Goal: Task Accomplishment & Management: Manage account settings

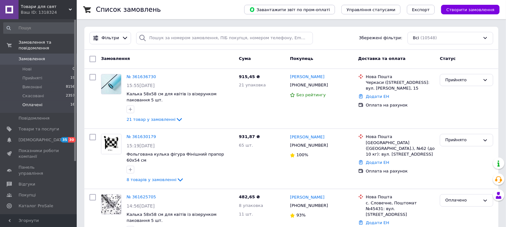
click at [45, 101] on li "Оплачені 16" at bounding box center [39, 107] width 79 height 12
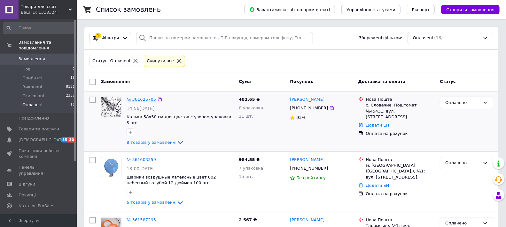
click at [146, 99] on link "№ 361625705" at bounding box center [140, 99] width 29 height 5
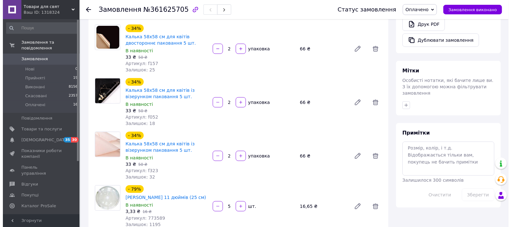
scroll to position [319, 0]
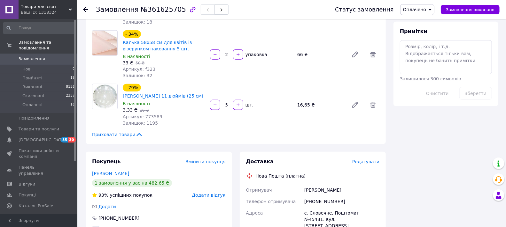
click at [361, 159] on span "Редагувати" at bounding box center [365, 161] width 27 height 5
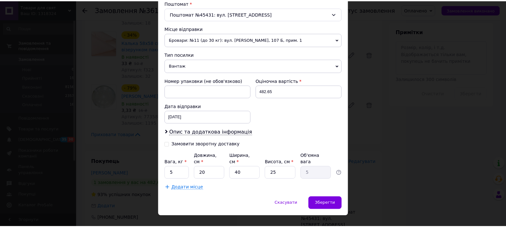
scroll to position [204, 0]
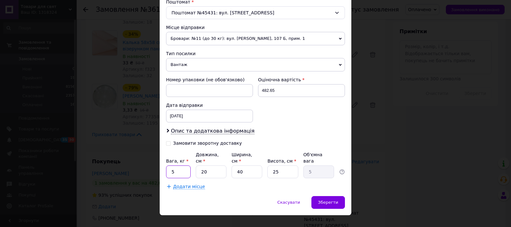
click at [183, 166] on input "5" at bounding box center [178, 172] width 25 height 13
type input "2"
click at [279, 166] on input "25" at bounding box center [282, 172] width 31 height 13
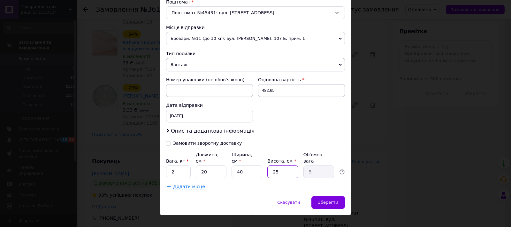
type input "1"
type input "0.2"
type input "10"
type input "2"
type input "10"
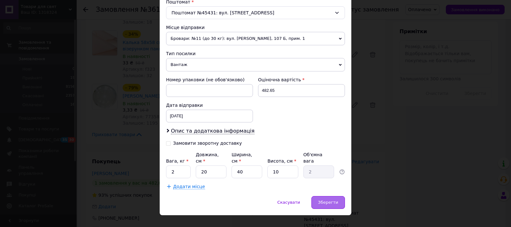
click at [328, 200] on span "Зберегти" at bounding box center [328, 202] width 20 height 5
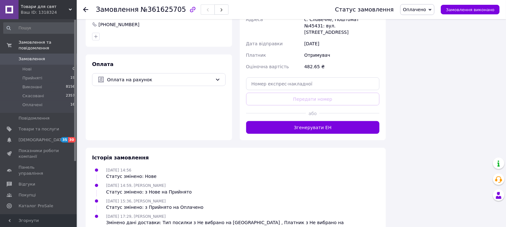
scroll to position [532, 0]
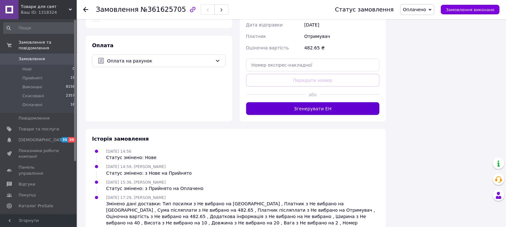
click at [311, 103] on button "Згенерувати ЕН" at bounding box center [313, 109] width 134 height 13
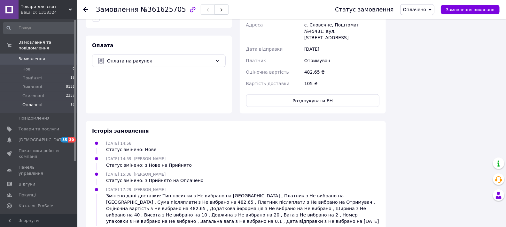
click at [59, 101] on li "Оплачені 16" at bounding box center [39, 107] width 79 height 12
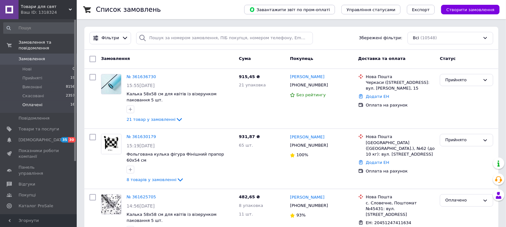
click at [43, 103] on li "Оплачені 16" at bounding box center [39, 107] width 79 height 12
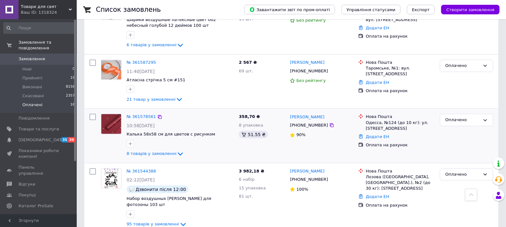
scroll to position [177, 0]
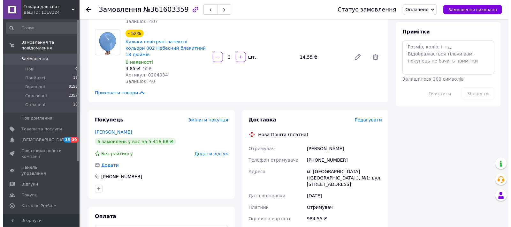
scroll to position [319, 0]
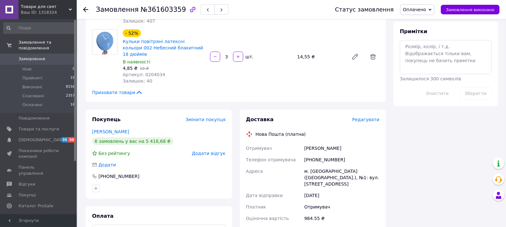
click at [359, 117] on span "Редагувати" at bounding box center [365, 119] width 27 height 5
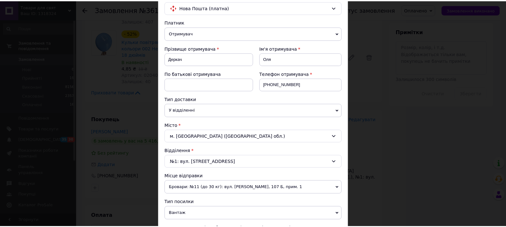
scroll to position [204, 0]
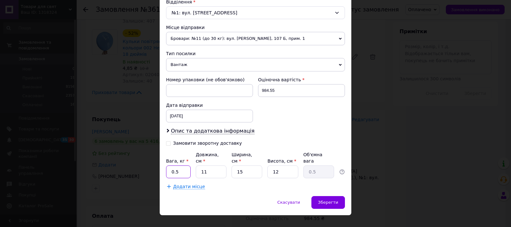
click at [180, 166] on input "0.5" at bounding box center [178, 172] width 25 height 13
type input "2"
click at [212, 166] on input "11" at bounding box center [211, 172] width 31 height 13
click at [213, 166] on input "11" at bounding box center [211, 172] width 31 height 13
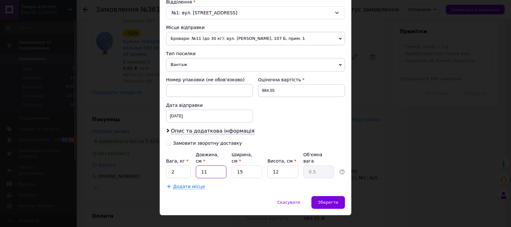
click at [213, 166] on input "11" at bounding box center [211, 172] width 31 height 13
type input "2"
type input "0.1"
type input "20"
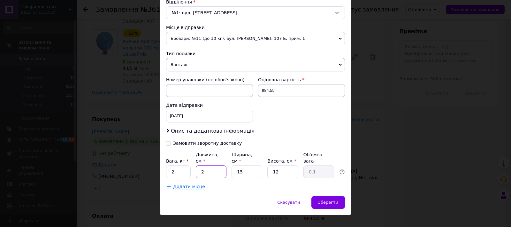
type input "0.9"
type input "20"
click at [235, 166] on input "15" at bounding box center [247, 172] width 31 height 13
type input "4"
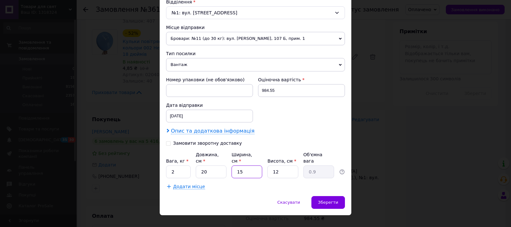
type input "0.24"
type input "40"
type input "2.4"
type input "40"
click at [279, 166] on input "12" at bounding box center [282, 172] width 31 height 13
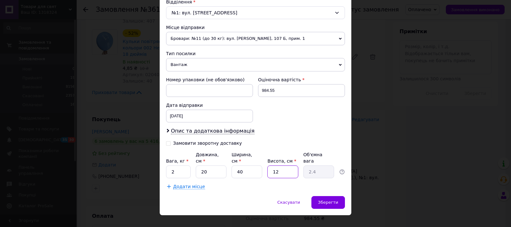
click at [279, 166] on input "12" at bounding box center [282, 172] width 31 height 13
type input "1"
type input "0.2"
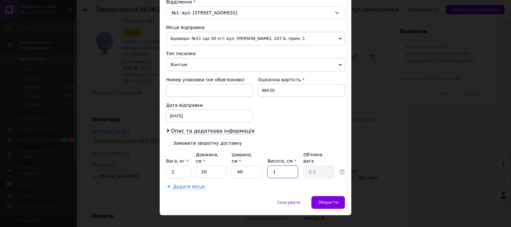
type input "10"
type input "2"
type input "10"
click at [336, 196] on div "Зберегти" at bounding box center [328, 202] width 34 height 13
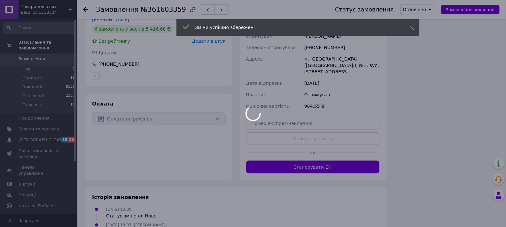
scroll to position [489, 0]
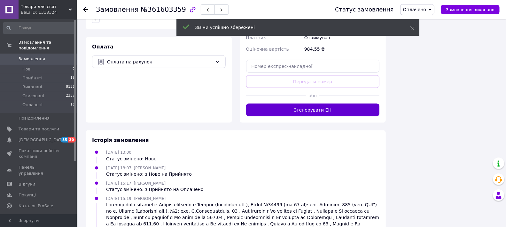
click at [312, 104] on button "Згенерувати ЕН" at bounding box center [313, 110] width 134 height 13
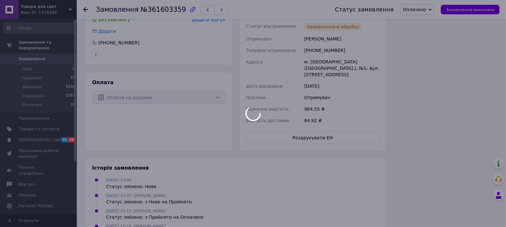
scroll to position [418, 0]
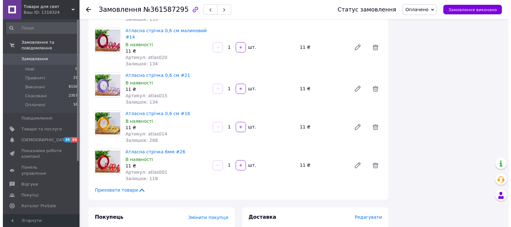
scroll to position [745, 0]
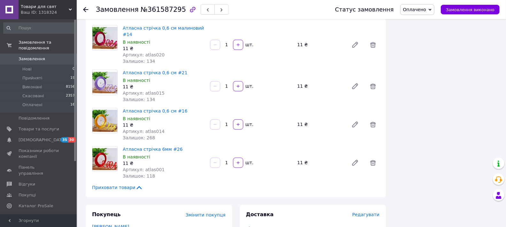
click at [369, 213] on span "Редагувати" at bounding box center [365, 215] width 27 height 5
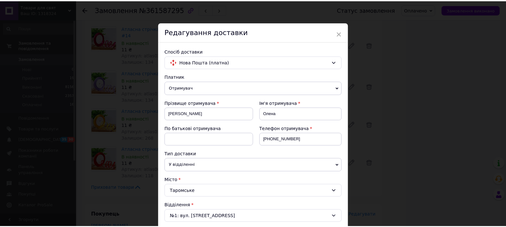
scroll to position [204, 0]
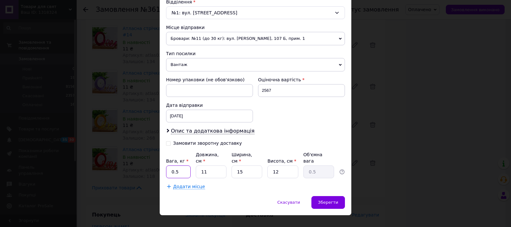
click at [189, 166] on input "0.5" at bounding box center [178, 172] width 25 height 13
type input "2"
click at [211, 166] on input "11" at bounding box center [211, 172] width 31 height 13
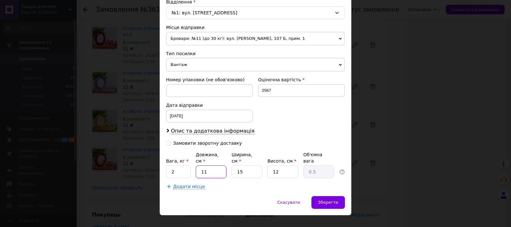
type input "2"
type input "0.1"
type input "20"
type input "0.9"
type input "20"
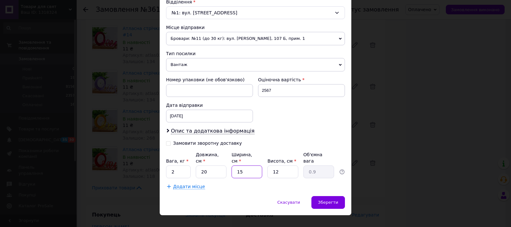
click at [248, 166] on input "15" at bounding box center [247, 172] width 31 height 13
type input "4"
type input "0.24"
type input "40"
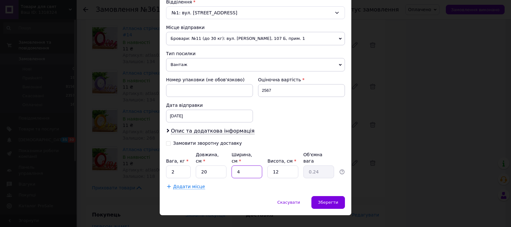
type input "2.4"
type input "40"
click at [280, 166] on input "12" at bounding box center [282, 172] width 31 height 13
type input "1"
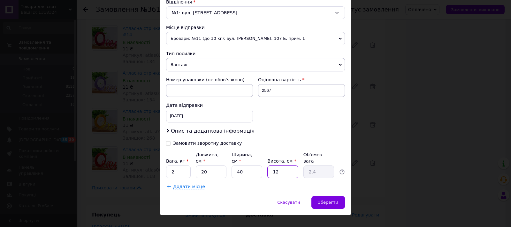
type input "0.2"
type input "10"
type input "2"
type input "10"
click at [317, 196] on div "Зберегти" at bounding box center [328, 202] width 34 height 13
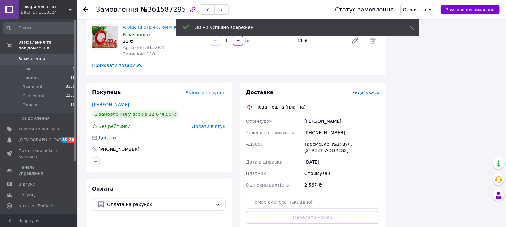
scroll to position [923, 0]
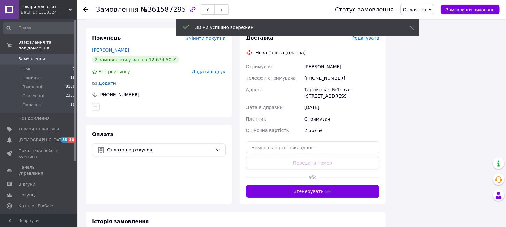
click at [277, 170] on div at bounding box center [276, 178] width 60 height 16
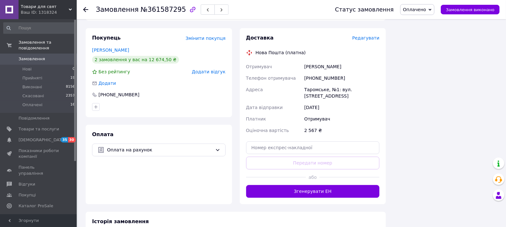
click at [264, 185] on button "Згенерувати ЕН" at bounding box center [313, 191] width 134 height 13
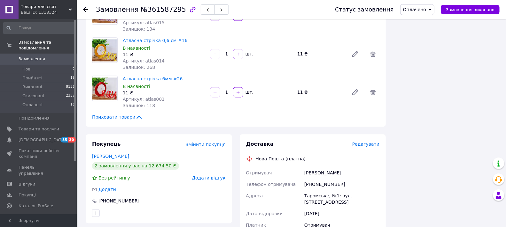
scroll to position [852, 0]
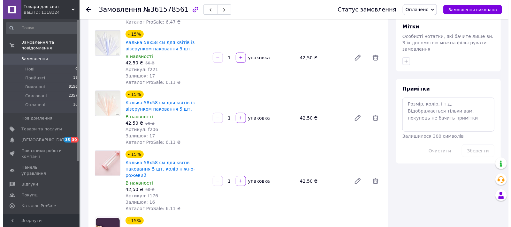
scroll to position [461, 0]
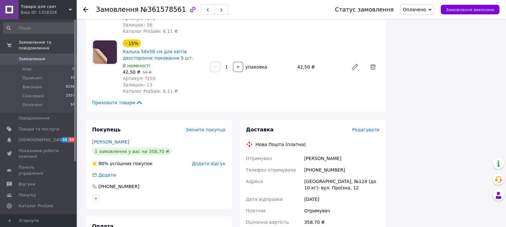
click at [361, 127] on div "Редагувати" at bounding box center [365, 130] width 27 height 6
click at [365, 127] on span "Редагувати" at bounding box center [365, 129] width 27 height 5
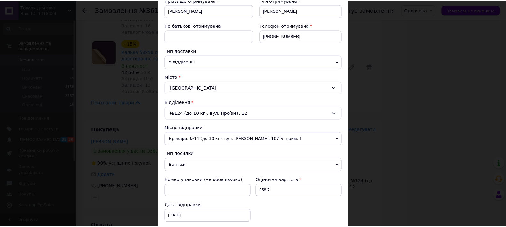
scroll to position [204, 0]
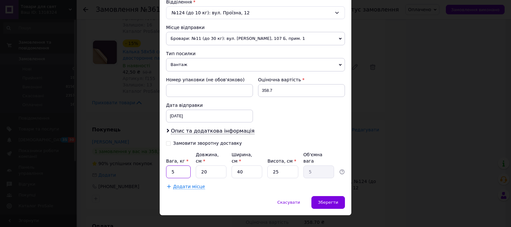
click at [182, 166] on input "5" at bounding box center [178, 172] width 25 height 13
type input "1"
click at [274, 166] on input "25" at bounding box center [282, 172] width 31 height 13
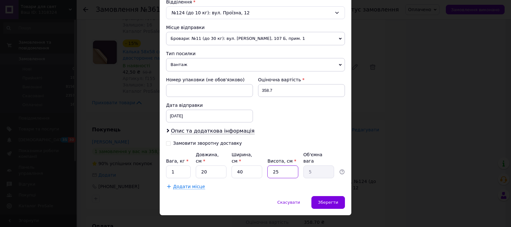
type input "5"
type input "1"
type input "5"
click at [325, 196] on div "Зберегти" at bounding box center [328, 202] width 34 height 13
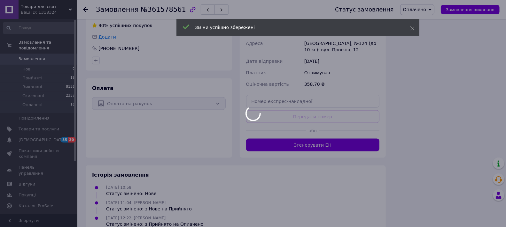
scroll to position [600, 0]
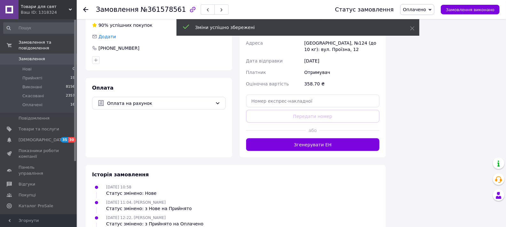
click at [275, 139] on button "Згенерувати ЕН" at bounding box center [313, 145] width 134 height 13
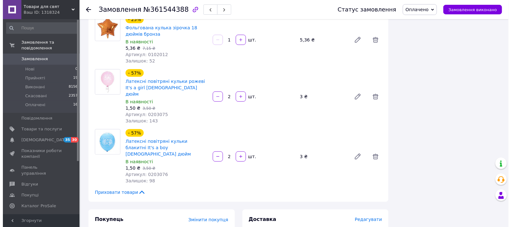
scroll to position [4814, 0]
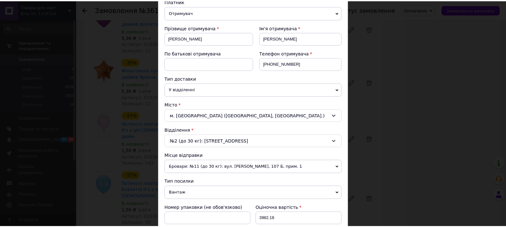
scroll to position [204, 0]
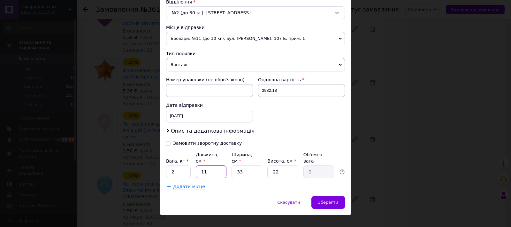
click at [212, 166] on input "11" at bounding box center [211, 172] width 31 height 13
type input "2"
type input "0.36"
type input "20"
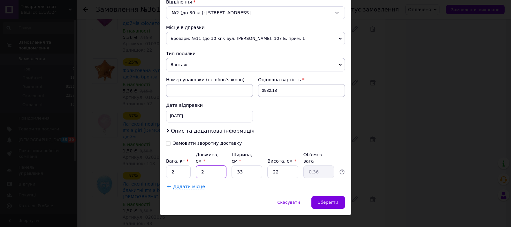
type input "3.63"
type input "20"
click at [237, 166] on input "33" at bounding box center [247, 172] width 31 height 13
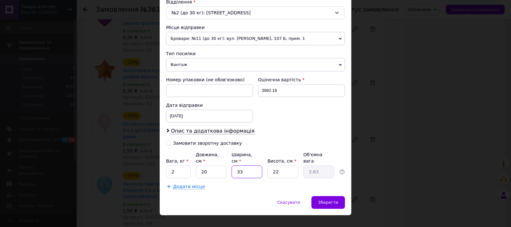
click at [237, 166] on input "33" at bounding box center [247, 172] width 31 height 13
type input "4"
type input "0.44"
type input "40"
type input "4.4"
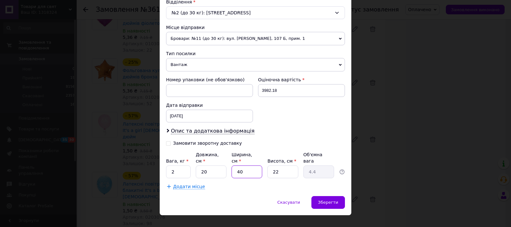
type input "400"
type input "44"
type input "40"
type input "4.4"
type input "40"
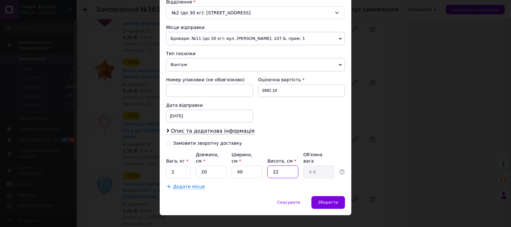
click at [280, 166] on input "22" at bounding box center [282, 172] width 31 height 13
type input "1"
type input "0.2"
type input "10"
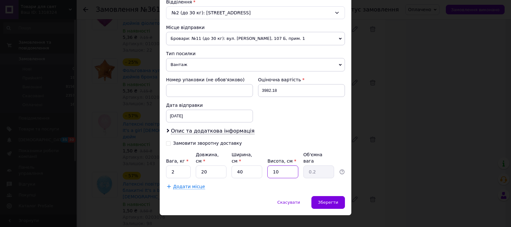
type input "2"
type input "10"
click at [322, 200] on span "Зберегти" at bounding box center [328, 202] width 20 height 5
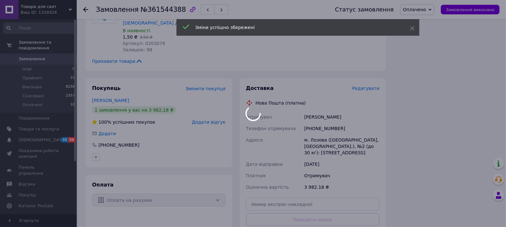
scroll to position [4992, 0]
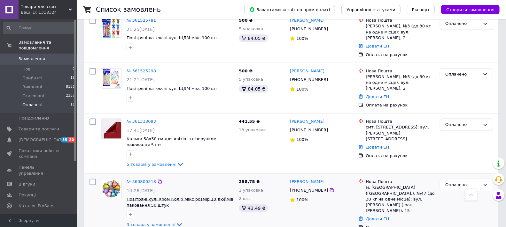
scroll to position [532, 0]
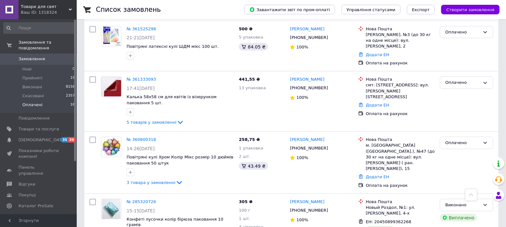
click at [30, 56] on span "Замовлення" at bounding box center [32, 59] width 27 height 6
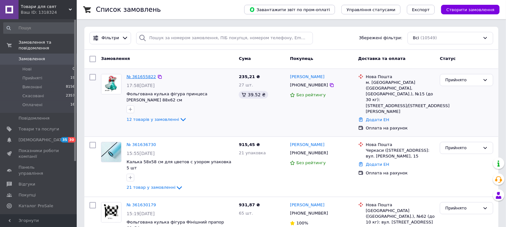
click at [137, 77] on link "№ 361655822" at bounding box center [140, 76] width 29 height 5
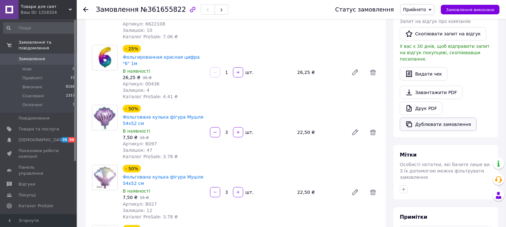
scroll to position [71, 0]
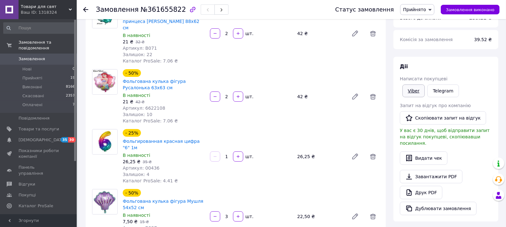
click at [417, 87] on link "Viber" at bounding box center [413, 91] width 22 height 13
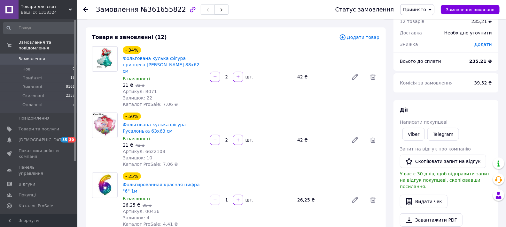
scroll to position [0, 0]
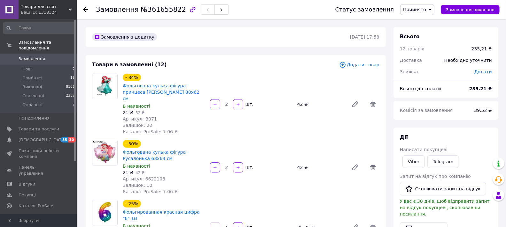
click at [43, 56] on span "Замовлення" at bounding box center [39, 59] width 41 height 6
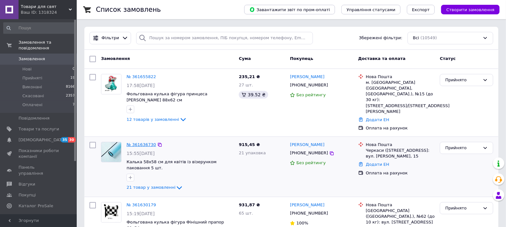
click at [133, 142] on link "№ 361636730" at bounding box center [140, 144] width 29 height 5
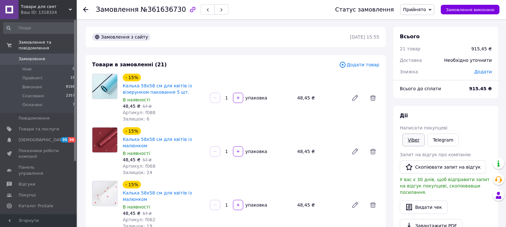
click at [410, 138] on link "Viber" at bounding box center [413, 140] width 22 height 13
click at [478, 101] on div "Всього 21 товар 915,45 ₴ Доставка Необхідно уточнити Знижка Додати Всього до сп…" at bounding box center [445, 226] width 105 height 399
click at [416, 4] on span "Прийнято" at bounding box center [417, 9] width 34 height 11
click at [423, 41] on li "Оплачено" at bounding box center [417, 42] width 34 height 10
click at [491, 106] on div "Дії Написати покупцеві Viber Telegram Запит на відгук про компанію   Скопіювати…" at bounding box center [445, 188] width 105 height 165
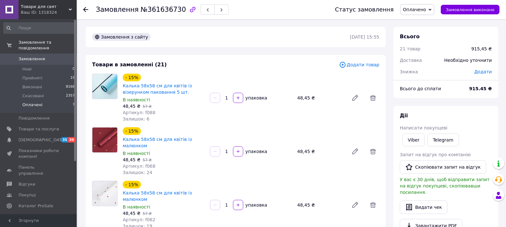
click at [64, 103] on li "Оплачені 7" at bounding box center [39, 107] width 79 height 12
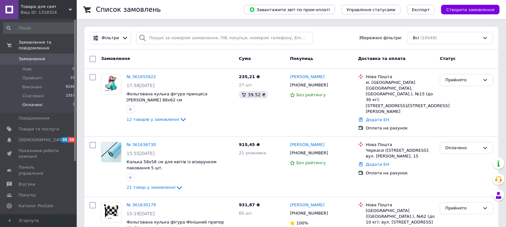
click at [46, 101] on li "Оплачені 7" at bounding box center [39, 107] width 79 height 12
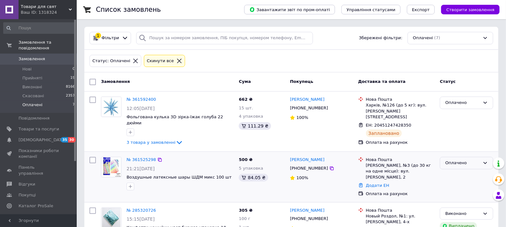
click at [451, 160] on div "Оплачено" at bounding box center [462, 163] width 35 height 7
drag, startPoint x: 455, startPoint y: 183, endPoint x: 447, endPoint y: 179, distance: 9.1
click at [455, 183] on li "Виконано" at bounding box center [466, 188] width 53 height 12
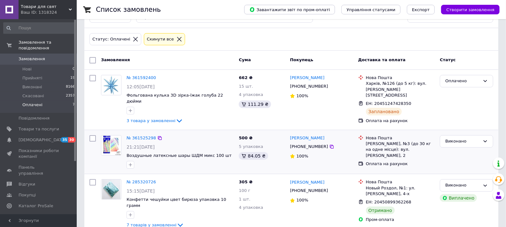
scroll to position [35, 0]
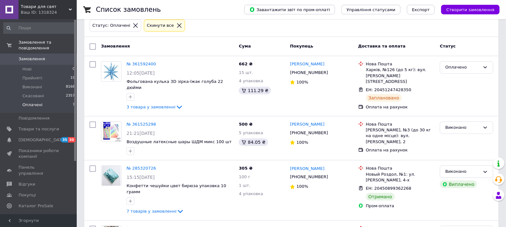
click at [33, 56] on span "Замовлення" at bounding box center [32, 59] width 27 height 6
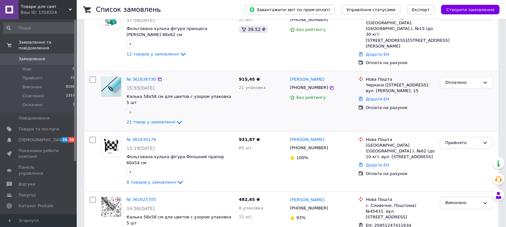
scroll to position [71, 0]
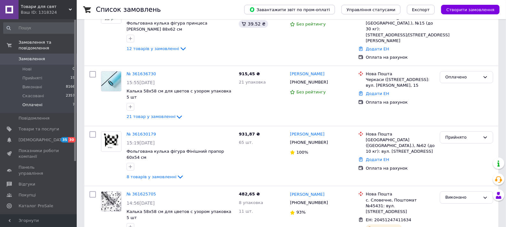
click at [51, 101] on li "Оплачені 7" at bounding box center [39, 107] width 79 height 12
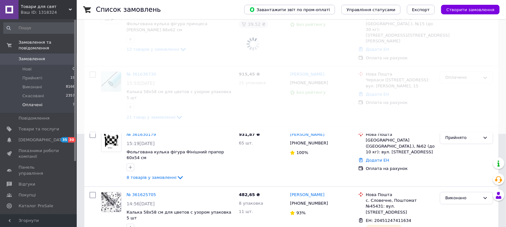
click at [44, 56] on span "Замовлення" at bounding box center [39, 59] width 41 height 6
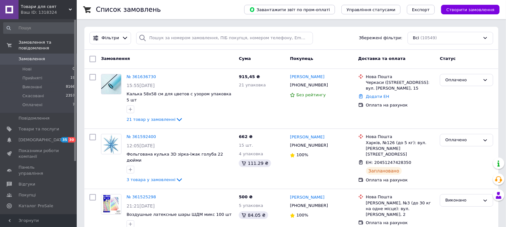
click at [44, 56] on span "Замовлення" at bounding box center [39, 59] width 41 height 6
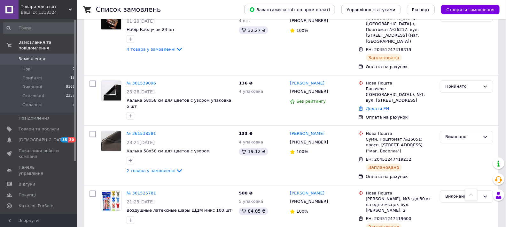
scroll to position [674, 0]
click at [50, 74] on li "Прийняті 19" at bounding box center [39, 78] width 79 height 9
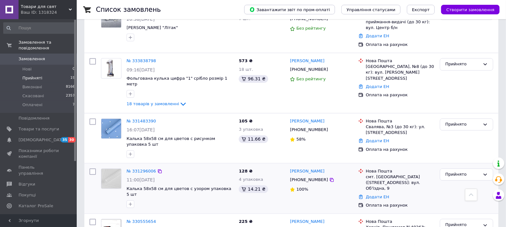
scroll to position [791, 0]
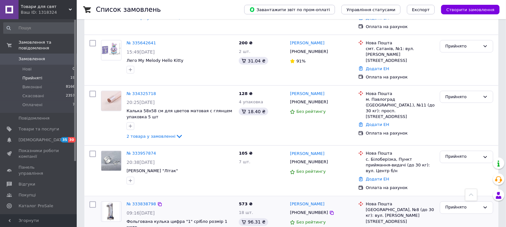
scroll to position [636, 0]
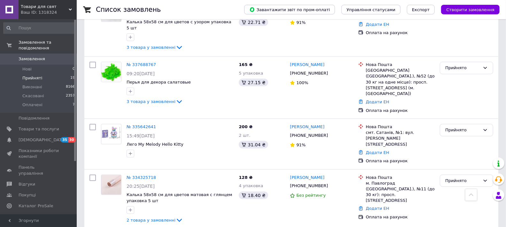
scroll to position [529, 0]
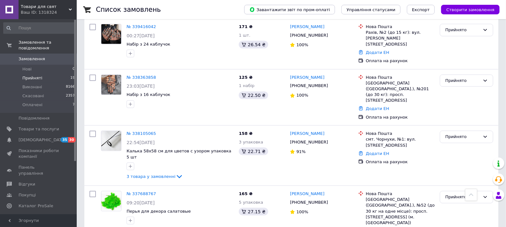
scroll to position [423, 0]
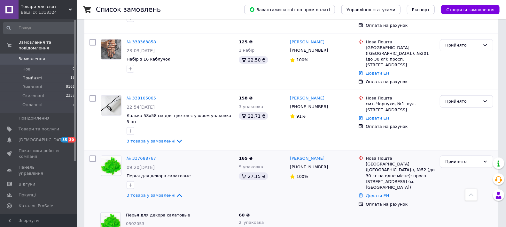
scroll to position [458, 0]
click at [147, 194] on span "3 товара у замовленні" at bounding box center [150, 196] width 49 height 5
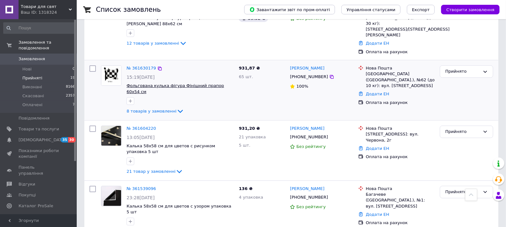
scroll to position [0, 0]
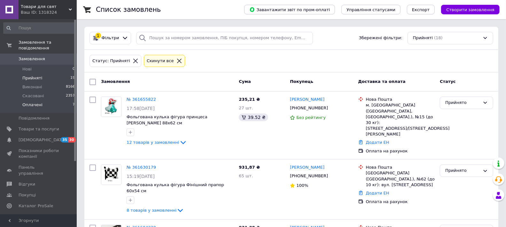
click at [50, 101] on li "Оплачені 7" at bounding box center [39, 107] width 79 height 12
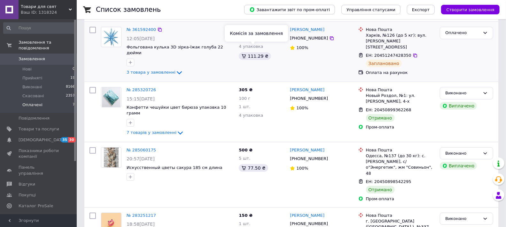
scroll to position [35, 0]
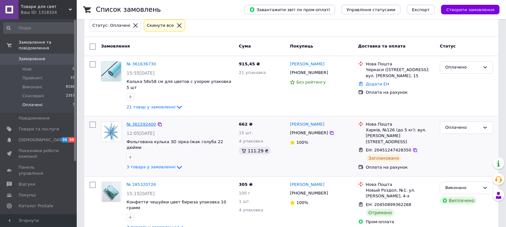
click at [146, 122] on link "№ 361592400" at bounding box center [140, 124] width 29 height 5
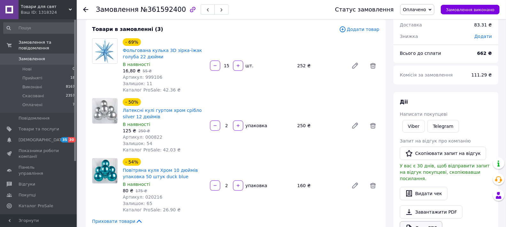
click at [418, 222] on link "Друк PDF" at bounding box center [421, 228] width 42 height 13
click at [38, 102] on span "Оплачені" at bounding box center [32, 105] width 20 height 6
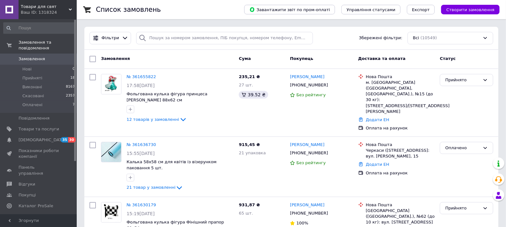
drag, startPoint x: 362, startPoint y: 42, endPoint x: 400, endPoint y: 24, distance: 42.5
click at [405, 27] on div "Фільтри Збережені фільтри: Всі (10549)" at bounding box center [291, 38] width 414 height 23
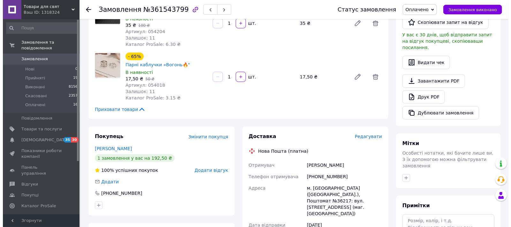
scroll to position [177, 0]
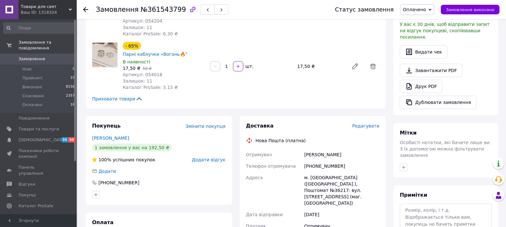
click at [370, 124] on span "Редагувати" at bounding box center [365, 126] width 27 height 5
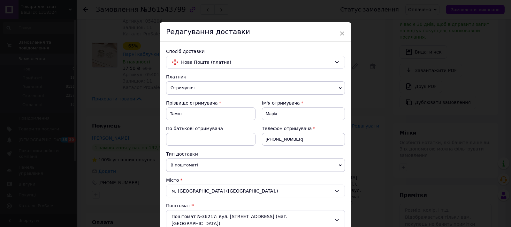
scroll to position [204, 0]
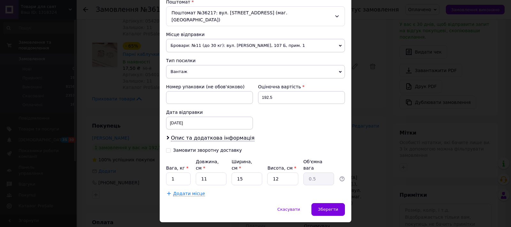
click at [360, 144] on div "× Редагування доставки Спосіб доставки Нова Пошта (платна) Платник Отримувач Ві…" at bounding box center [255, 113] width 511 height 227
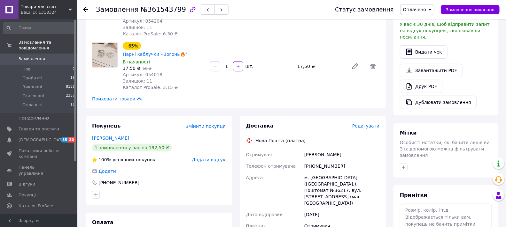
click at [365, 124] on span "Редагувати" at bounding box center [365, 126] width 27 height 5
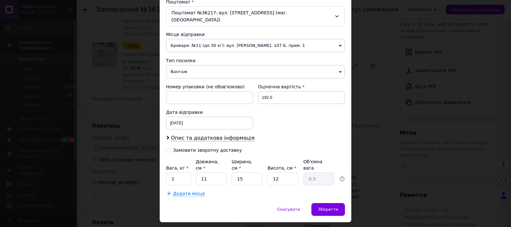
click at [211, 69] on div "Платник Отримувач Відправник Прізвище отримувача [PERSON_NAME] отримувача [PERS…" at bounding box center [255, 33] width 179 height 327
click at [215, 65] on span "Вантаж" at bounding box center [255, 71] width 179 height 13
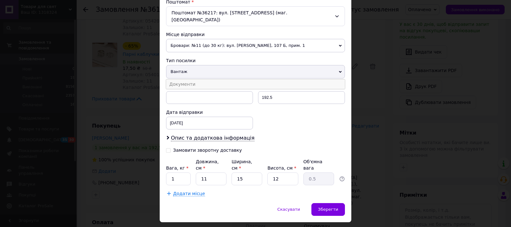
click at [206, 80] on li "Документи" at bounding box center [255, 85] width 179 height 10
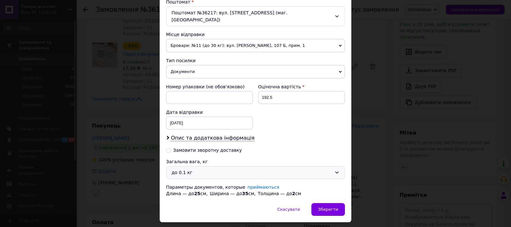
click at [278, 169] on div "до 0.1 кг" at bounding box center [252, 172] width 160 height 7
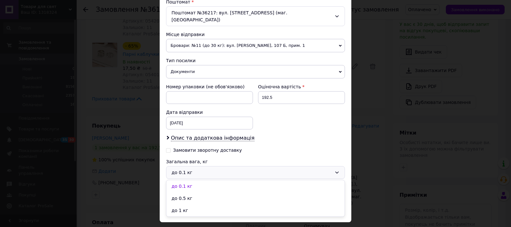
click at [201, 193] on li "до 0.5 кг" at bounding box center [255, 199] width 178 height 12
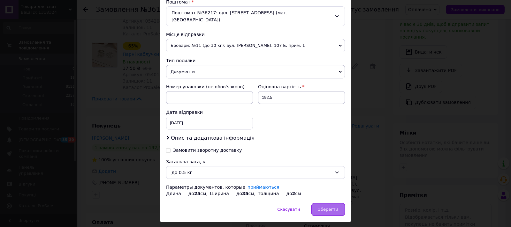
click at [327, 207] on span "Зберегти" at bounding box center [328, 209] width 20 height 5
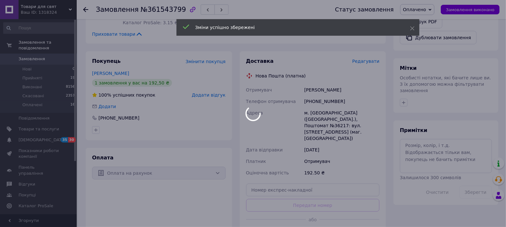
scroll to position [284, 0]
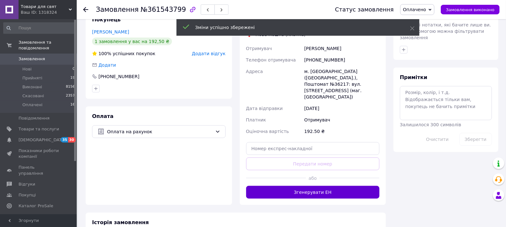
click at [280, 186] on button "Згенерувати ЕН" at bounding box center [313, 192] width 134 height 13
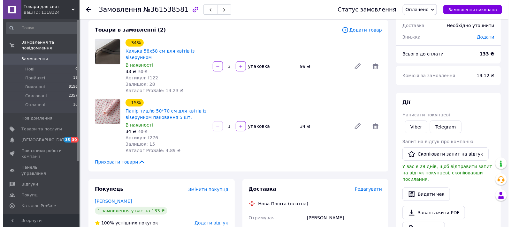
scroll to position [35, 0]
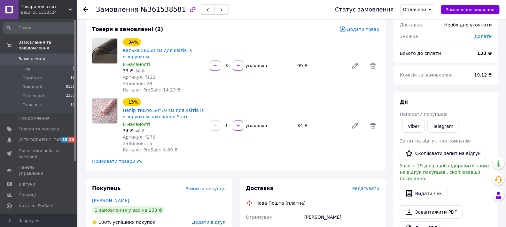
click at [368, 187] on span "Редагувати" at bounding box center [365, 188] width 27 height 5
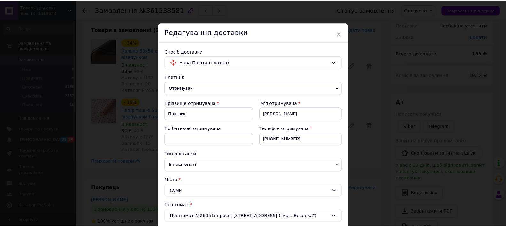
scroll to position [204, 0]
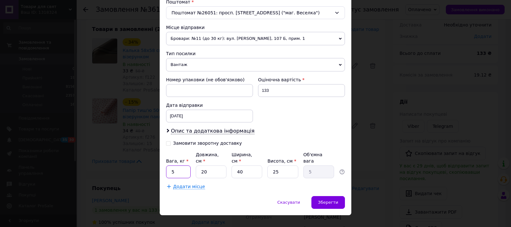
click at [188, 166] on input "5" at bounding box center [178, 172] width 25 height 13
type input "1"
click at [290, 166] on input "25" at bounding box center [282, 172] width 31 height 13
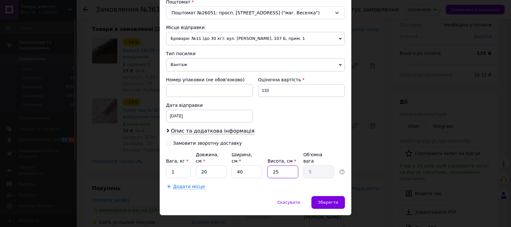
type input "252"
type input "50.4"
type input "25"
type input "5"
click at [294, 167] on input "25" at bounding box center [282, 172] width 31 height 13
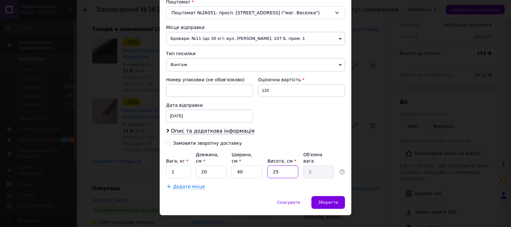
click at [294, 167] on input "25" at bounding box center [282, 172] width 31 height 13
type input "5"
type input "1"
type input "5"
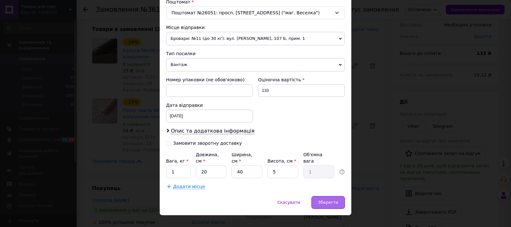
click at [326, 196] on div "Зберегти" at bounding box center [328, 202] width 34 height 13
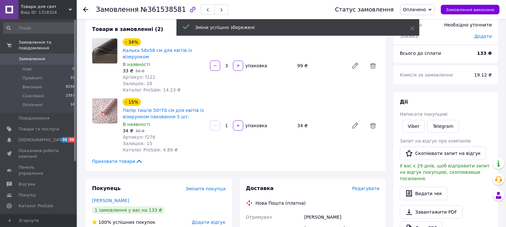
scroll to position [280, 0]
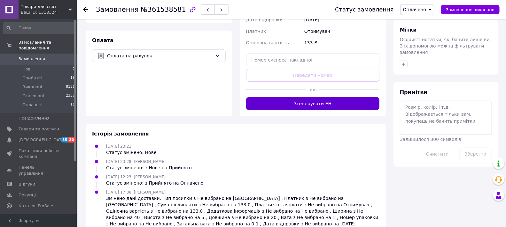
drag, startPoint x: 297, startPoint y: 80, endPoint x: 295, endPoint y: 91, distance: 11.2
click at [297, 82] on div at bounding box center [276, 90] width 60 height 16
click at [292, 97] on button "Згенерувати ЕН" at bounding box center [313, 103] width 134 height 13
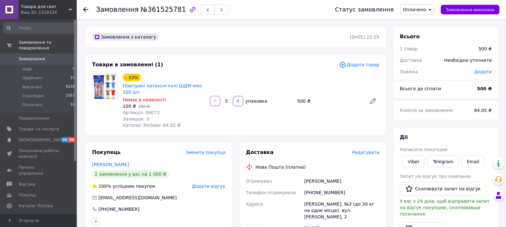
click at [364, 154] on span "Редагувати" at bounding box center [365, 152] width 27 height 5
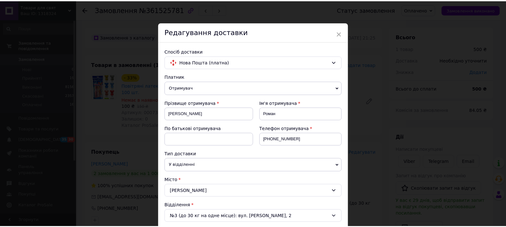
scroll to position [204, 0]
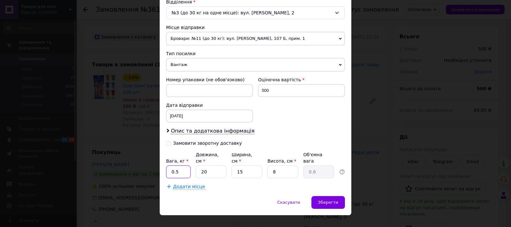
click at [180, 166] on input "0.5" at bounding box center [178, 172] width 25 height 13
click at [209, 166] on input "20" at bounding box center [211, 172] width 31 height 13
type input "2"
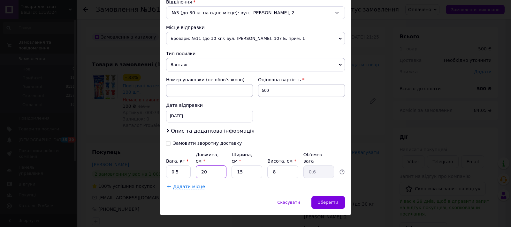
type input "0.1"
type input "25"
type input "0.75"
type input "25"
click at [240, 166] on input "15" at bounding box center [247, 172] width 31 height 13
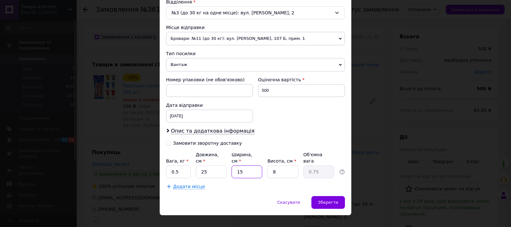
type input "2"
type input "0.1"
click at [240, 166] on input "2" at bounding box center [247, 172] width 31 height 13
type input "25"
type input "1.25"
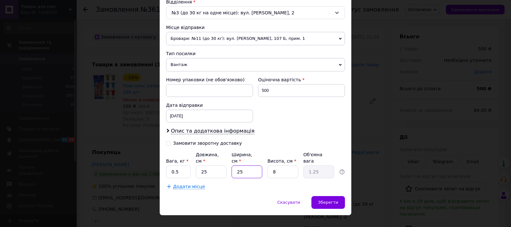
type input "25"
click at [291, 166] on input "8" at bounding box center [282, 172] width 31 height 13
type input "7"
type input "1.09"
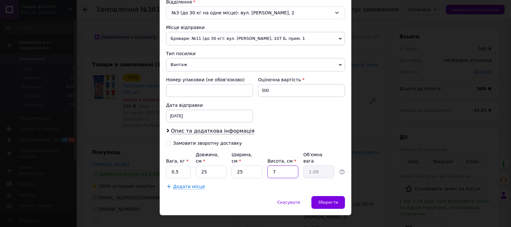
type input "7"
click at [175, 166] on input "0.5" at bounding box center [178, 172] width 25 height 13
type input "1"
click at [340, 197] on div "Зберегти" at bounding box center [328, 202] width 34 height 13
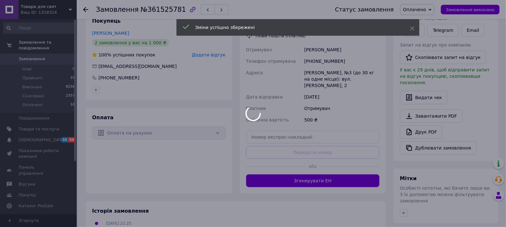
scroll to position [142, 0]
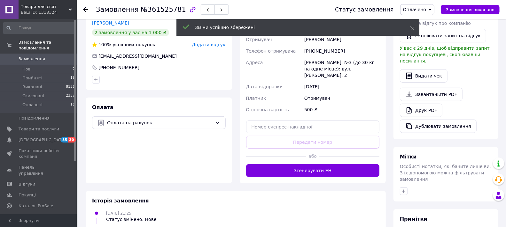
click at [313, 165] on button "Згенерувати ЕН" at bounding box center [313, 171] width 134 height 13
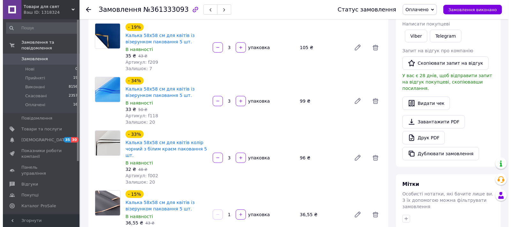
scroll to position [248, 0]
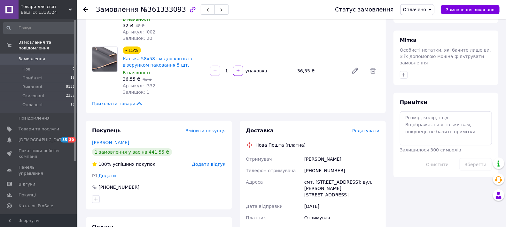
click at [374, 128] on span "Редагувати" at bounding box center [365, 130] width 27 height 5
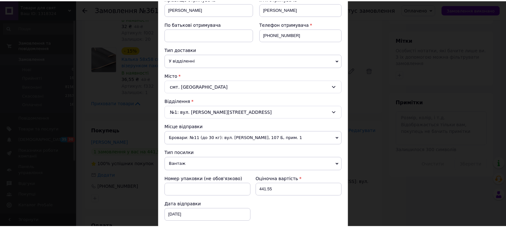
scroll to position [204, 0]
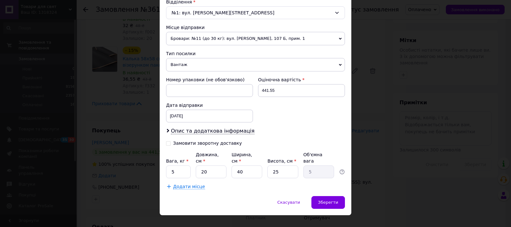
click at [186, 156] on div "Вага, кг * 5 Довжина, см * 20 Ширина, см * 40 Висота, см * 25 Об'ємна вага 5" at bounding box center [255, 165] width 179 height 27
click at [187, 166] on input "5" at bounding box center [178, 172] width 25 height 13
type input "1"
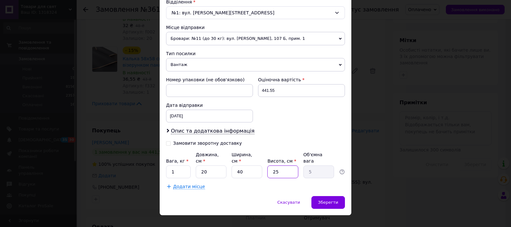
click at [293, 166] on input "25" at bounding box center [282, 172] width 31 height 13
type input "5"
type input "1"
click at [293, 166] on input "5" at bounding box center [282, 172] width 31 height 13
type input "5"
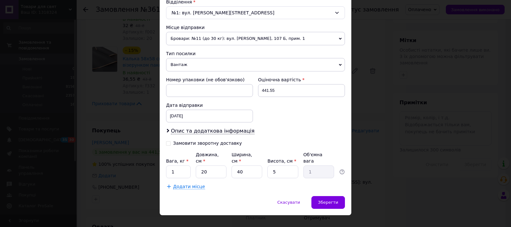
click at [324, 184] on div "Спосіб доставки Нова Пошта (платна) Платник Отримувач Відправник Прізвище отрим…" at bounding box center [256, 17] width 192 height 359
click at [323, 196] on div "Зберегти" at bounding box center [328, 202] width 34 height 13
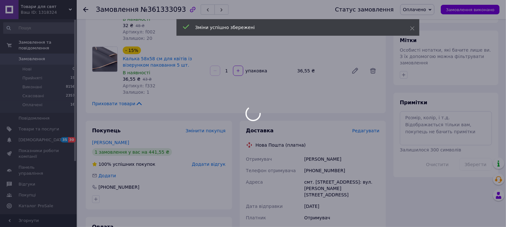
drag, startPoint x: 323, startPoint y: 189, endPoint x: 190, endPoint y: 150, distance: 138.3
click at [190, 151] on div at bounding box center [253, 113] width 506 height 227
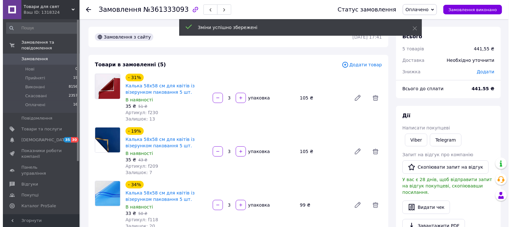
scroll to position [213, 0]
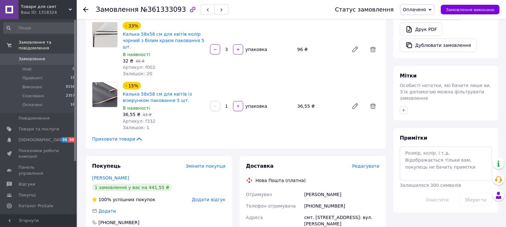
click at [370, 164] on span "Редагувати" at bounding box center [365, 166] width 27 height 5
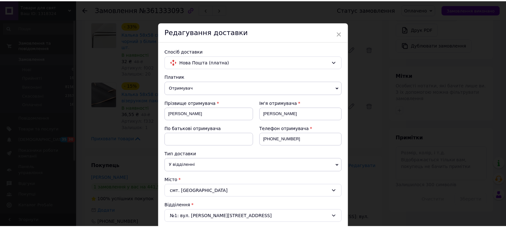
scroll to position [204, 0]
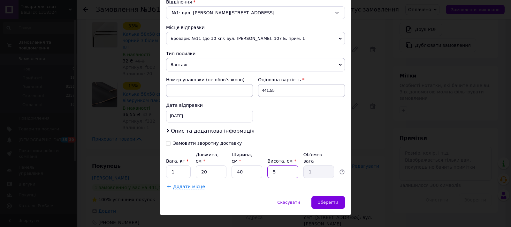
click at [282, 166] on input "5" at bounding box center [282, 172] width 31 height 13
type input "1"
type input "0.2"
type input "10"
type input "2"
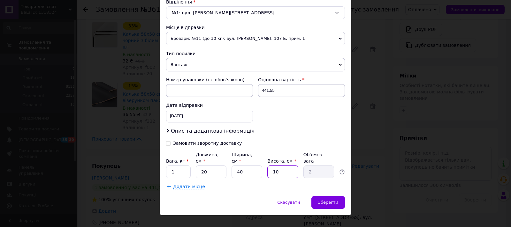
type input "10"
click at [178, 166] on input "1" at bounding box center [178, 172] width 25 height 13
click at [177, 166] on input "1" at bounding box center [178, 172] width 25 height 13
click at [177, 166] on input "2" at bounding box center [178, 172] width 25 height 13
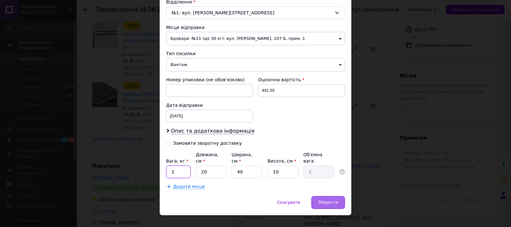
type input "2"
click at [339, 198] on div "Зберегти" at bounding box center [328, 202] width 34 height 13
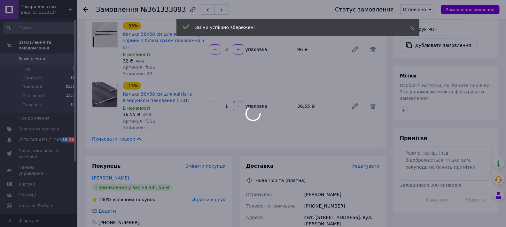
scroll to position [390, 0]
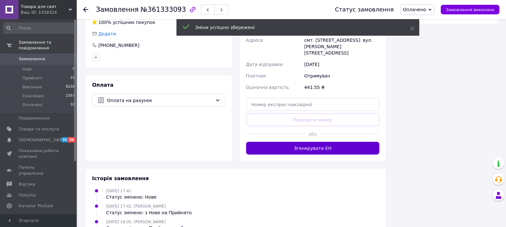
click at [313, 142] on button "Згенерувати ЕН" at bounding box center [313, 148] width 134 height 13
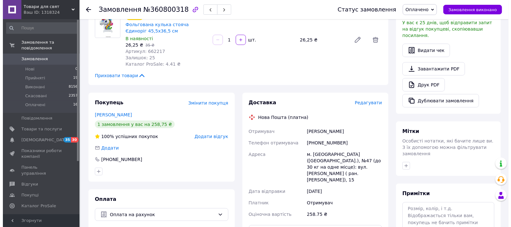
scroll to position [224, 0]
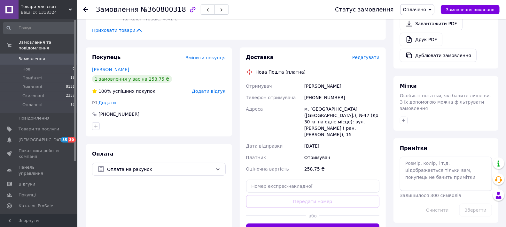
click at [370, 55] on span "Редагувати" at bounding box center [365, 57] width 27 height 5
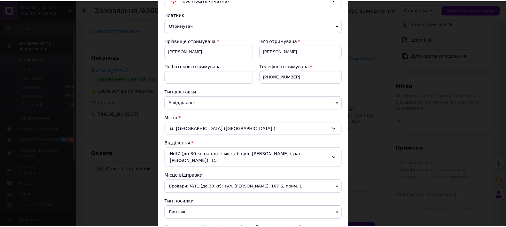
scroll to position [204, 0]
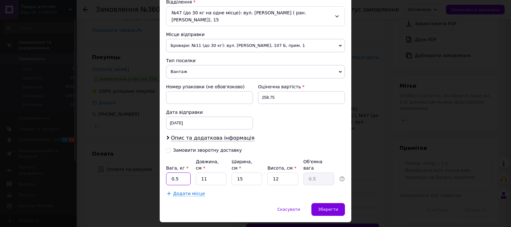
click at [171, 173] on input "0.5" at bounding box center [178, 179] width 25 height 13
click at [218, 173] on input "11" at bounding box center [211, 179] width 31 height 13
type input "1"
type input "0.1"
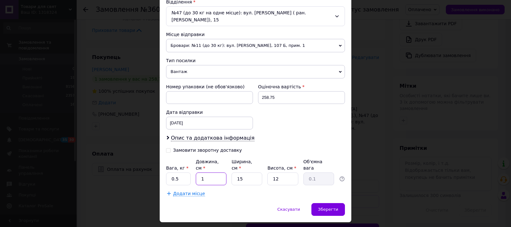
click at [218, 173] on input "1" at bounding box center [211, 179] width 31 height 13
type input "14"
type input "0.63"
type input "1"
type input "0.1"
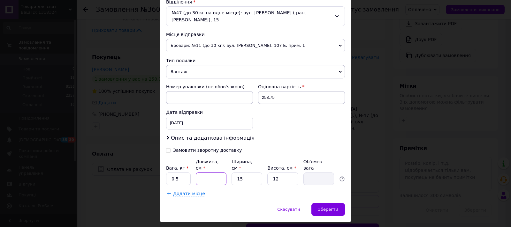
type input "2"
type input "0.1"
type input "25"
type input "1.13"
type input "25"
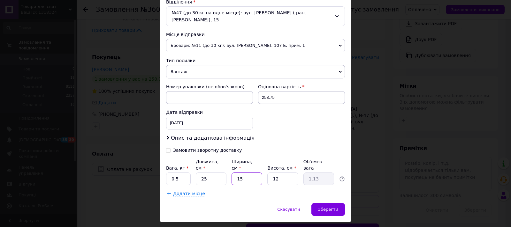
click at [250, 173] on input "15" at bounding box center [247, 179] width 31 height 13
type input "152"
type input "11.4"
click at [250, 173] on input "152" at bounding box center [247, 179] width 31 height 13
type input "5"
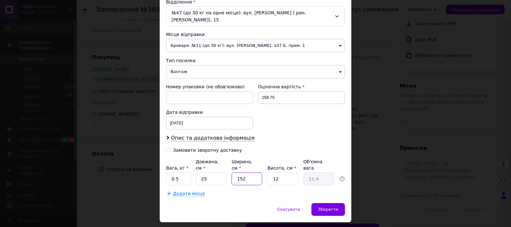
type input "0.38"
click at [250, 173] on input "5" at bounding box center [247, 179] width 31 height 13
type input "2"
type input "0.15"
click at [250, 173] on input "2" at bounding box center [247, 179] width 31 height 13
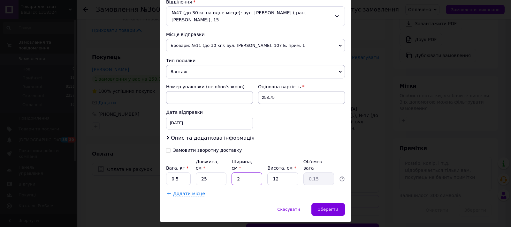
type input "25"
type input "1.88"
type input "25"
click at [276, 173] on input "12" at bounding box center [282, 179] width 31 height 13
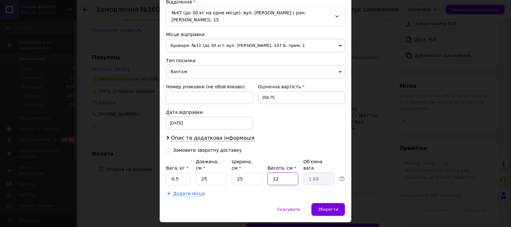
type input "5"
type input "0.78"
type input "5"
click at [344, 203] on div "Скасувати   Зберегти" at bounding box center [256, 212] width 192 height 19
click at [333, 207] on span "Зберегти" at bounding box center [328, 209] width 20 height 5
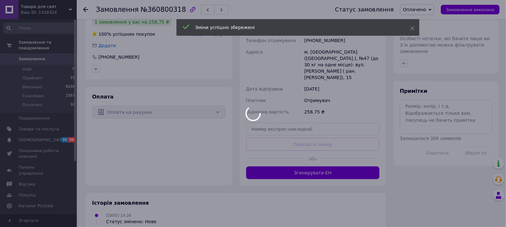
scroll to position [295, 0]
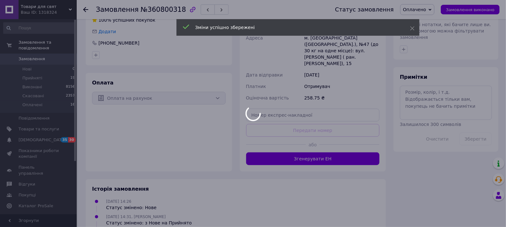
click at [295, 144] on div at bounding box center [253, 113] width 506 height 227
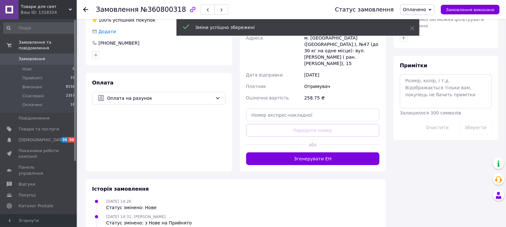
click at [295, 153] on button "Згенерувати ЕН" at bounding box center [313, 159] width 134 height 13
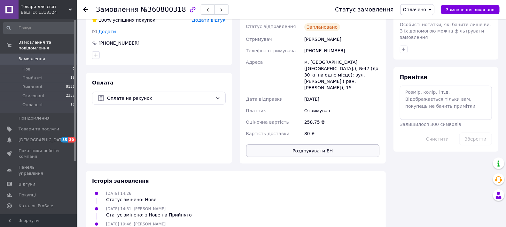
click at [264, 145] on button "Роздрукувати ЕН" at bounding box center [313, 151] width 134 height 13
drag, startPoint x: 470, startPoint y: 158, endPoint x: 466, endPoint y: 157, distance: 3.4
click at [469, 158] on div "Всього 3 товари 258,75 ₴ Доставка 80 ₴ Знижка Додати Всього до сплати 258.75 ₴ …" at bounding box center [445, 13] width 112 height 565
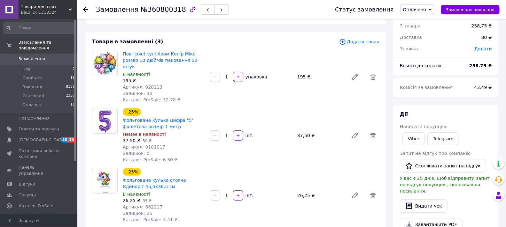
scroll to position [0, 0]
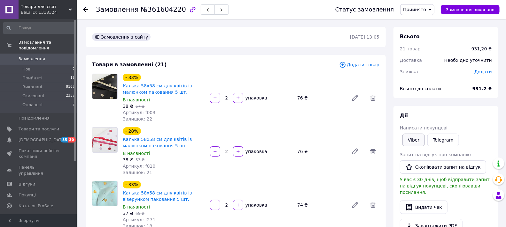
click at [411, 141] on link "Viber" at bounding box center [413, 140] width 22 height 13
drag, startPoint x: 488, startPoint y: 102, endPoint x: 481, endPoint y: 100, distance: 7.1
click at [488, 102] on div "Всього 21 товар 931,20 ₴ Доставка Необхідно уточнити Знижка Додати Всього до сп…" at bounding box center [445, 226] width 105 height 399
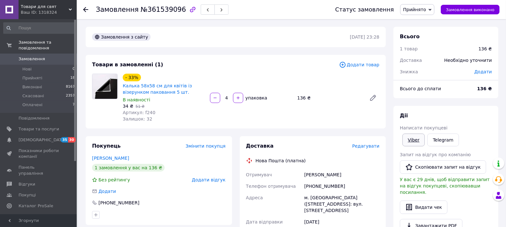
click at [407, 139] on link "Viber" at bounding box center [413, 140] width 22 height 13
click at [473, 105] on div "Всього 1 товар 136 ₴ Доставка Необхідно уточнити Знижка Додати Всього до сплати…" at bounding box center [445, 226] width 105 height 399
